Goal: Task Accomplishment & Management: Manage account settings

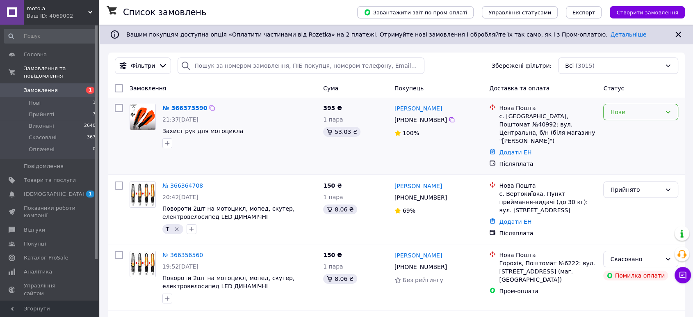
drag, startPoint x: 654, startPoint y: 110, endPoint x: 647, endPoint y: 114, distance: 8.1
click at [654, 110] on div "Нове" at bounding box center [636, 112] width 51 height 9
click at [630, 125] on li "Прийнято" at bounding box center [641, 129] width 74 height 15
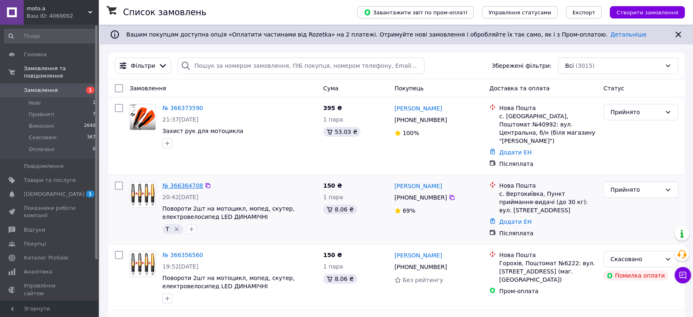
click at [177, 182] on link "№ 366364708" at bounding box center [182, 185] width 41 height 7
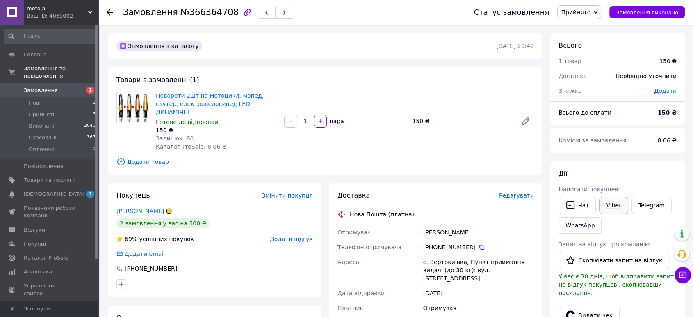
click at [614, 206] on link "Viber" at bounding box center [613, 205] width 29 height 17
click at [36, 111] on span "Прийняті" at bounding box center [41, 114] width 25 height 7
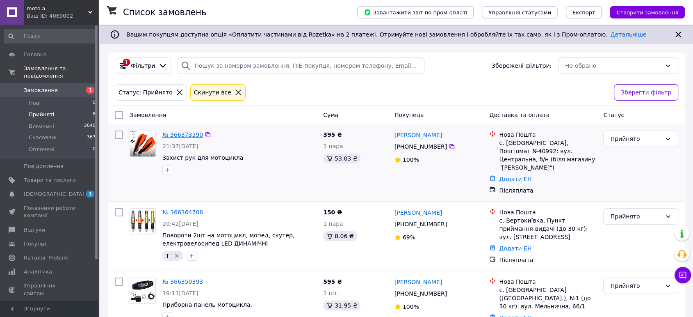
click at [183, 133] on link "№ 366373590" at bounding box center [182, 134] width 41 height 7
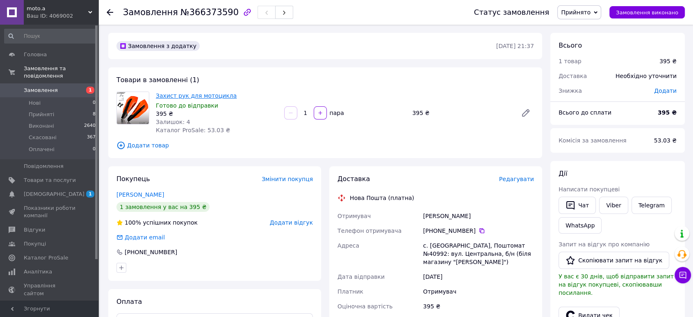
click at [176, 94] on link "Захист рук для мотоцикла" at bounding box center [196, 95] width 81 height 7
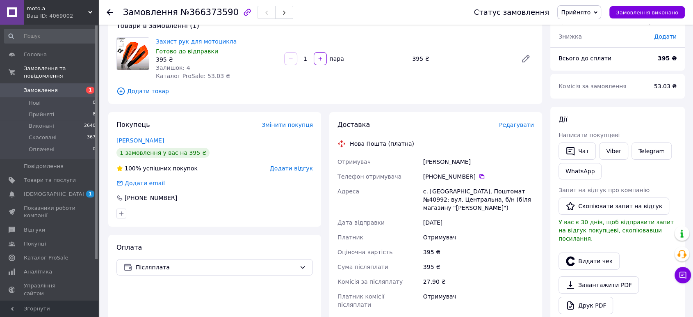
scroll to position [38, 0]
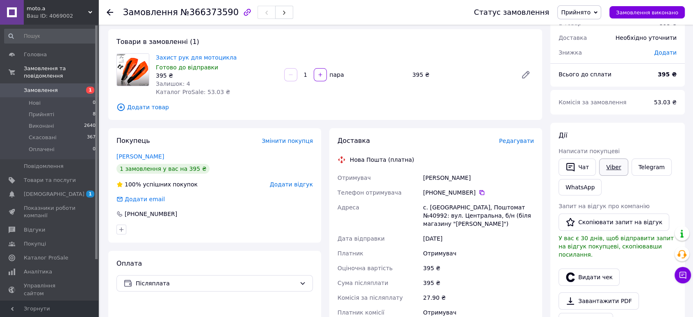
click at [614, 167] on link "Viber" at bounding box center [613, 166] width 29 height 17
click at [41, 111] on span "Прийняті" at bounding box center [41, 114] width 25 height 7
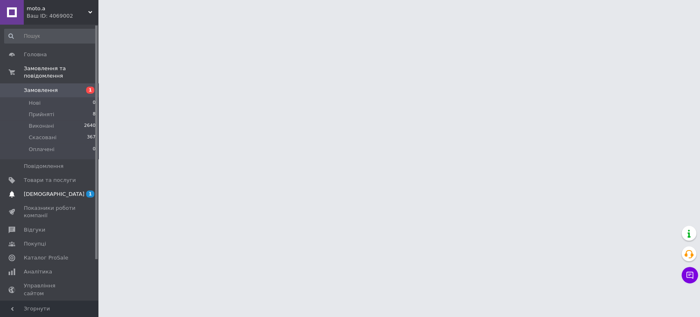
click at [38, 190] on span "[DEMOGRAPHIC_DATA]" at bounding box center [54, 193] width 61 height 7
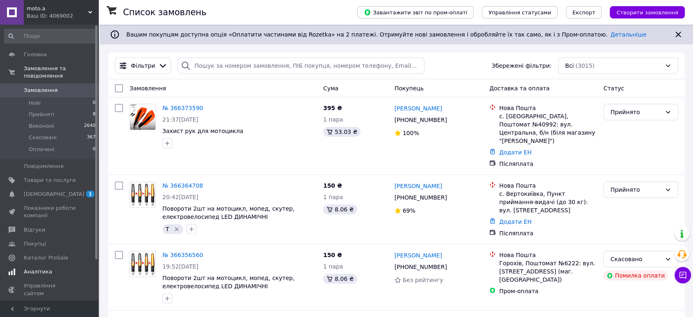
click at [39, 190] on span "[DEMOGRAPHIC_DATA]" at bounding box center [54, 193] width 61 height 7
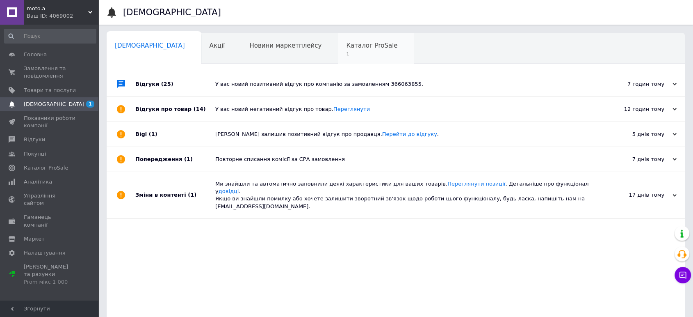
click at [346, 42] on span "Каталог ProSale" at bounding box center [371, 45] width 51 height 7
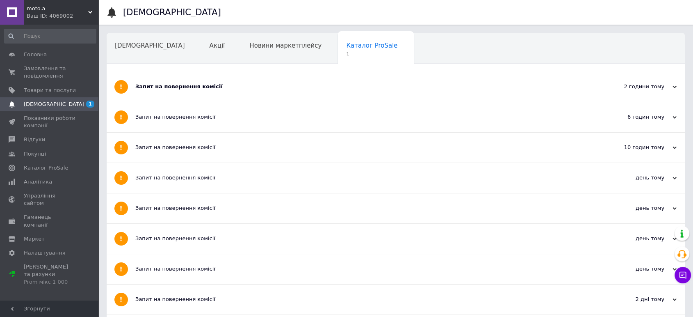
click at [188, 88] on div "Запит на повернення комісії" at bounding box center [365, 86] width 460 height 7
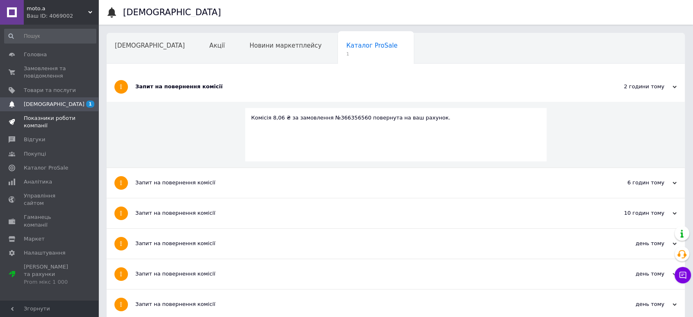
click at [39, 117] on span "Показники роботи компанії" at bounding box center [50, 121] width 52 height 15
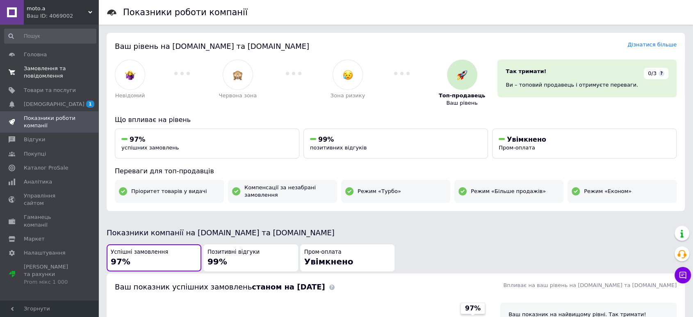
click at [38, 67] on span "Замовлення та повідомлення" at bounding box center [50, 72] width 52 height 15
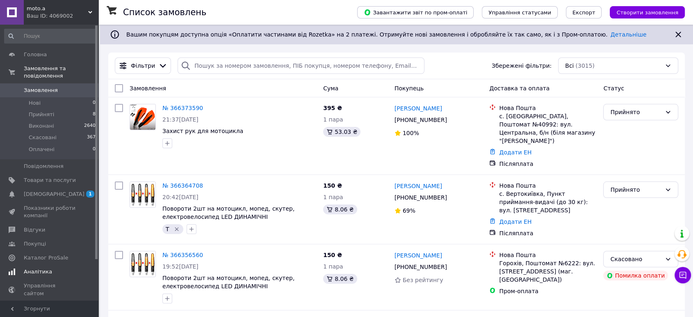
click at [37, 190] on span "[DEMOGRAPHIC_DATA]" at bounding box center [54, 193] width 61 height 7
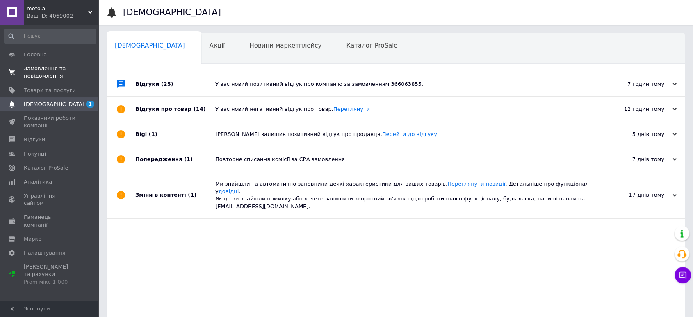
click at [42, 71] on span "Замовлення та повідомлення" at bounding box center [50, 72] width 52 height 15
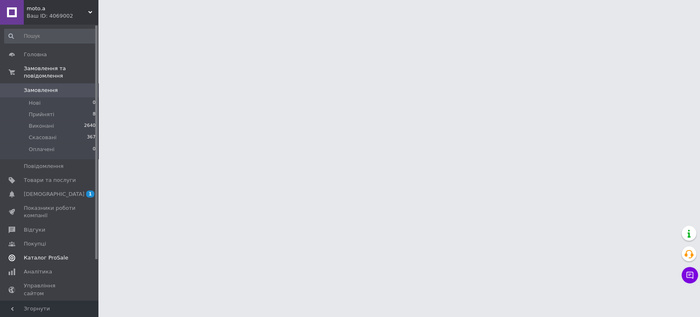
click at [41, 254] on span "Каталог ProSale" at bounding box center [46, 257] width 44 height 7
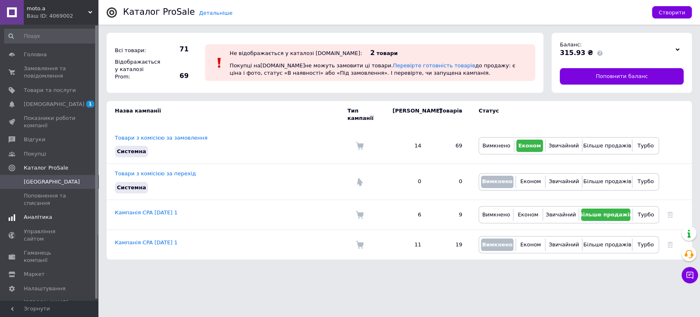
click at [39, 220] on span "Аналітика" at bounding box center [38, 216] width 28 height 7
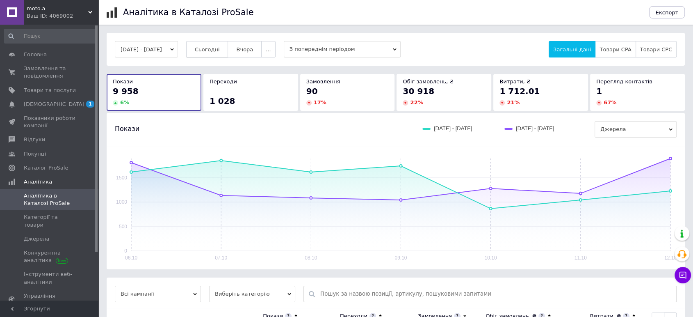
click at [212, 49] on span "Сьогодні" at bounding box center [207, 49] width 25 height 6
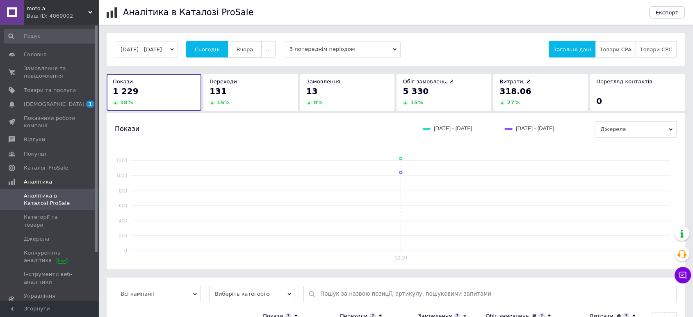
click at [253, 46] on span "Вчора" at bounding box center [244, 49] width 17 height 6
click at [213, 47] on span "Сьогодні" at bounding box center [207, 49] width 25 height 6
click at [43, 69] on span "Замовлення та повідомлення" at bounding box center [50, 72] width 52 height 15
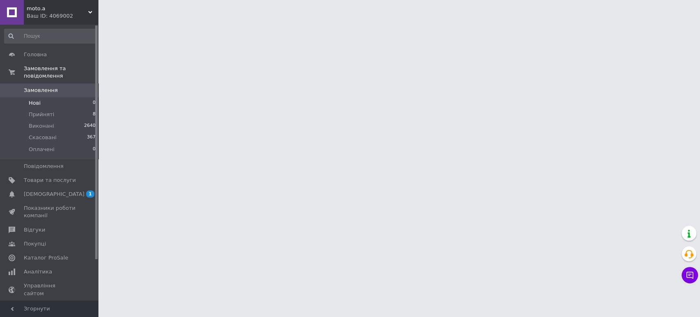
click at [43, 97] on li "Нові 0" at bounding box center [50, 102] width 101 height 11
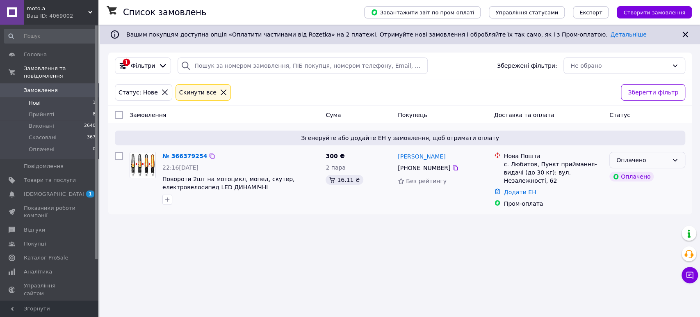
click at [662, 158] on div "Оплачено" at bounding box center [643, 160] width 52 height 9
click at [661, 175] on li "Прийнято" at bounding box center [647, 177] width 75 height 15
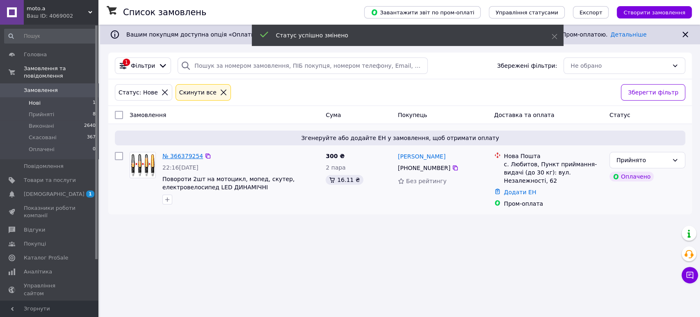
click at [175, 155] on link "№ 366379254" at bounding box center [182, 156] width 41 height 7
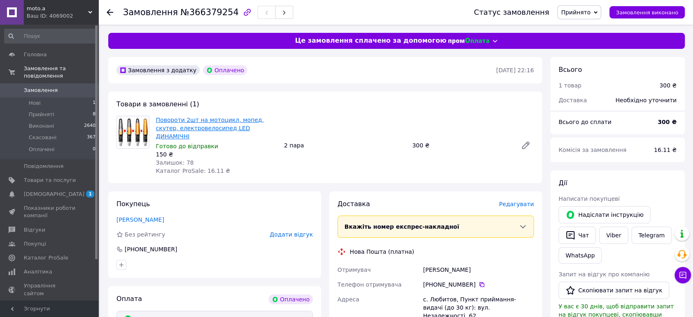
click at [207, 120] on link "Повороти 2шт на мотоцикл, мопед, скутер, електровелосипед LED ДИНАМІЧНІ" at bounding box center [210, 128] width 108 height 23
click at [613, 237] on link "Viber" at bounding box center [613, 234] width 29 height 17
click at [50, 190] on span "[DEMOGRAPHIC_DATA]" at bounding box center [54, 193] width 61 height 7
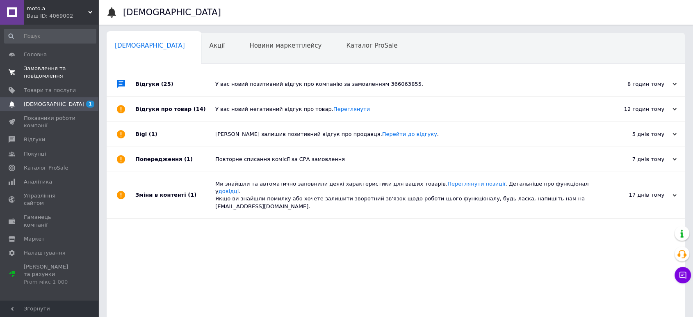
click at [36, 79] on span "Замовлення та повідомлення" at bounding box center [50, 72] width 52 height 15
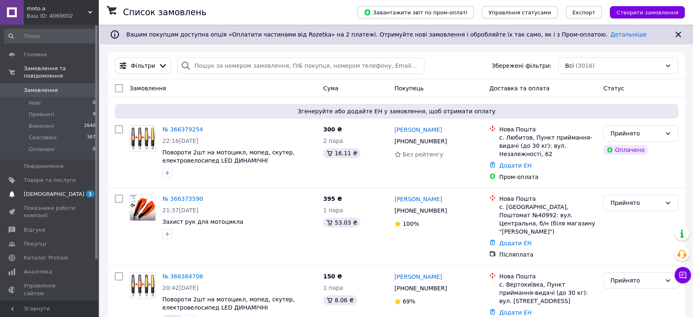
click at [43, 190] on span "[DEMOGRAPHIC_DATA]" at bounding box center [54, 193] width 61 height 7
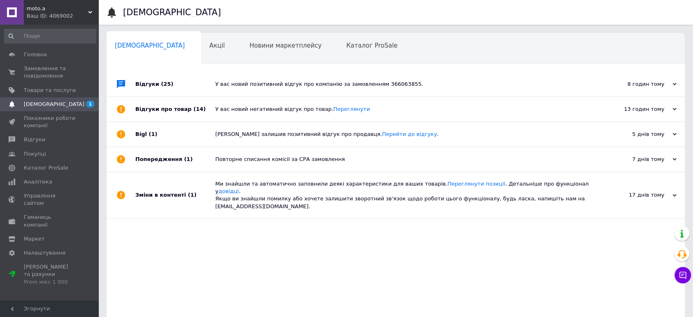
click at [45, 111] on link "[DEMOGRAPHIC_DATA] 1" at bounding box center [50, 104] width 101 height 14
click at [43, 106] on span "[DEMOGRAPHIC_DATA]" at bounding box center [54, 104] width 61 height 7
click at [41, 69] on span "Замовлення та повідомлення" at bounding box center [50, 72] width 52 height 15
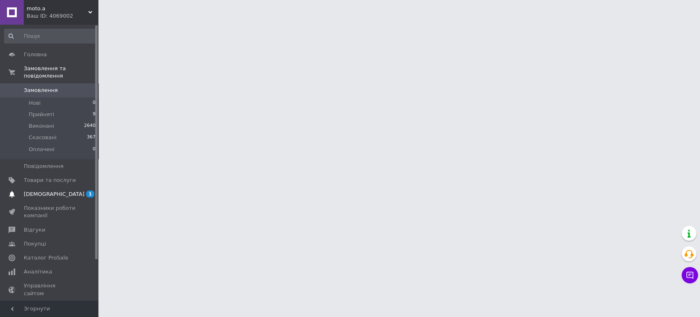
click at [45, 190] on span "[DEMOGRAPHIC_DATA]" at bounding box center [54, 193] width 61 height 7
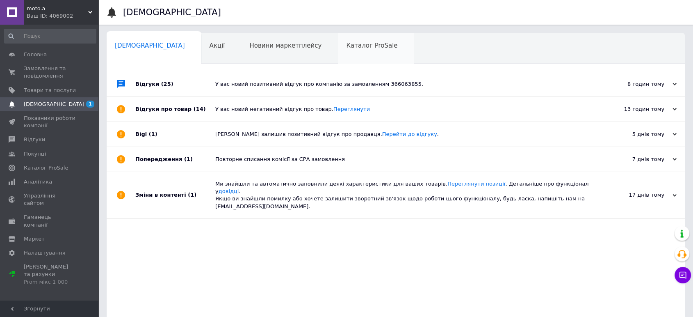
click at [338, 40] on div "Каталог ProSale 0" at bounding box center [376, 48] width 76 height 31
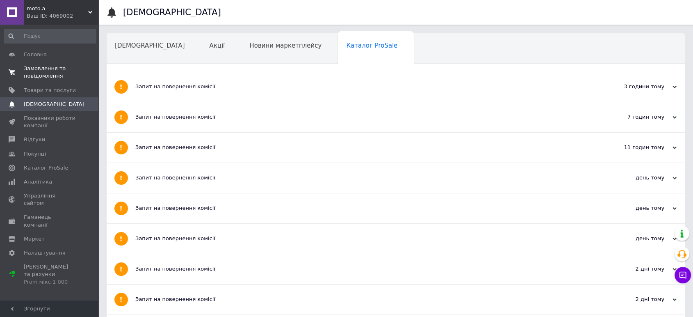
click at [34, 69] on span "Замовлення та повідомлення" at bounding box center [50, 72] width 52 height 15
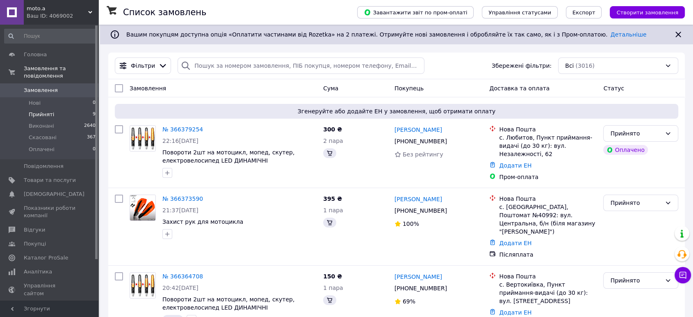
click at [46, 111] on span "Прийняті" at bounding box center [41, 114] width 25 height 7
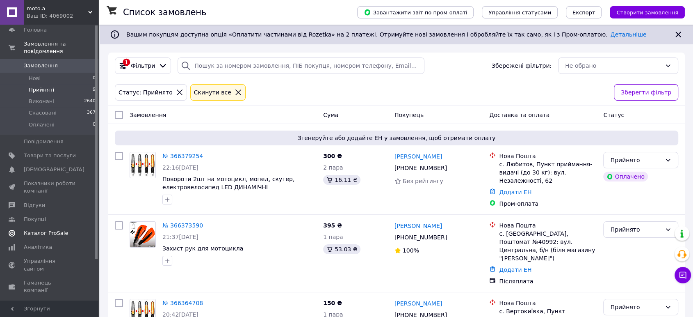
scroll to position [48, 0]
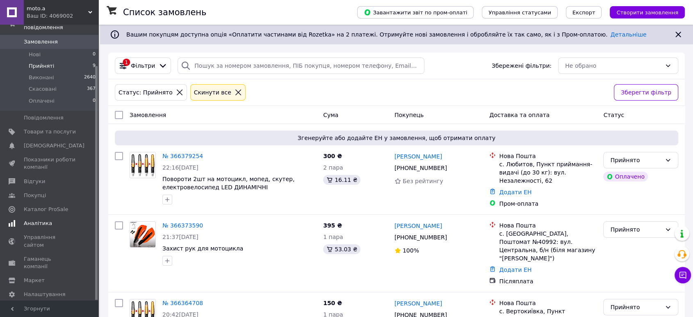
click at [43, 216] on link "Аналітика" at bounding box center [50, 223] width 101 height 14
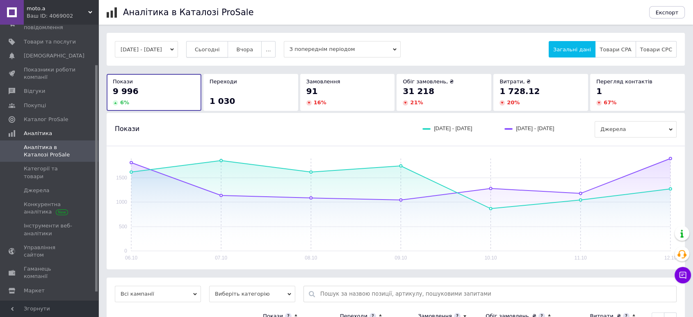
click at [220, 50] on span "Сьогодні" at bounding box center [207, 49] width 25 height 6
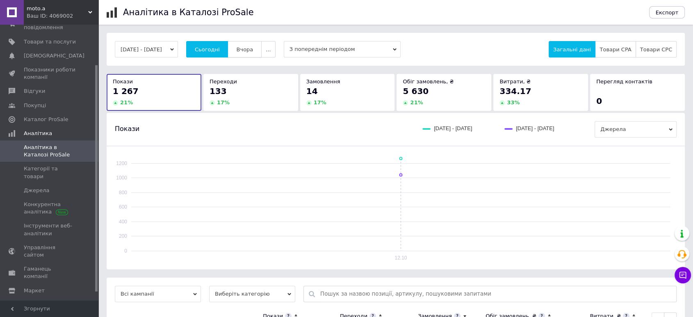
click at [253, 50] on span "Вчора" at bounding box center [244, 49] width 17 height 6
click at [275, 50] on button "..." at bounding box center [268, 49] width 14 height 16
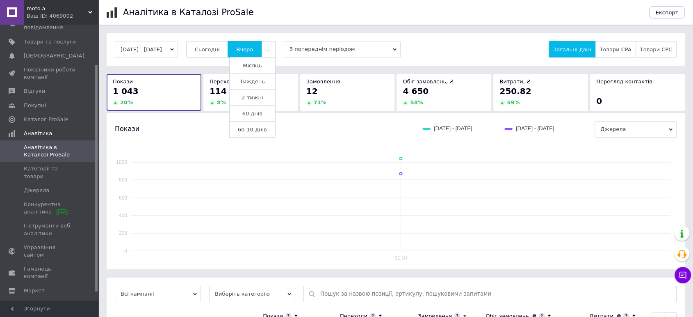
click at [265, 80] on span "Тиждень" at bounding box center [252, 81] width 25 height 6
